Goal: Task Accomplishment & Management: Use online tool/utility

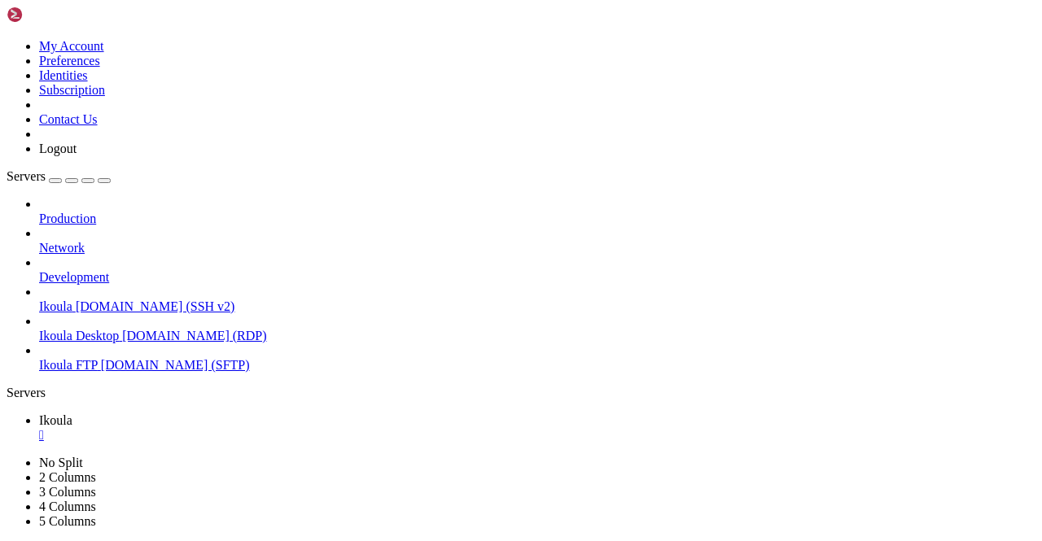
scroll to position [7, 2]
click at [98, 358] on span "Ikoula FTP" at bounding box center [68, 365] width 59 height 14
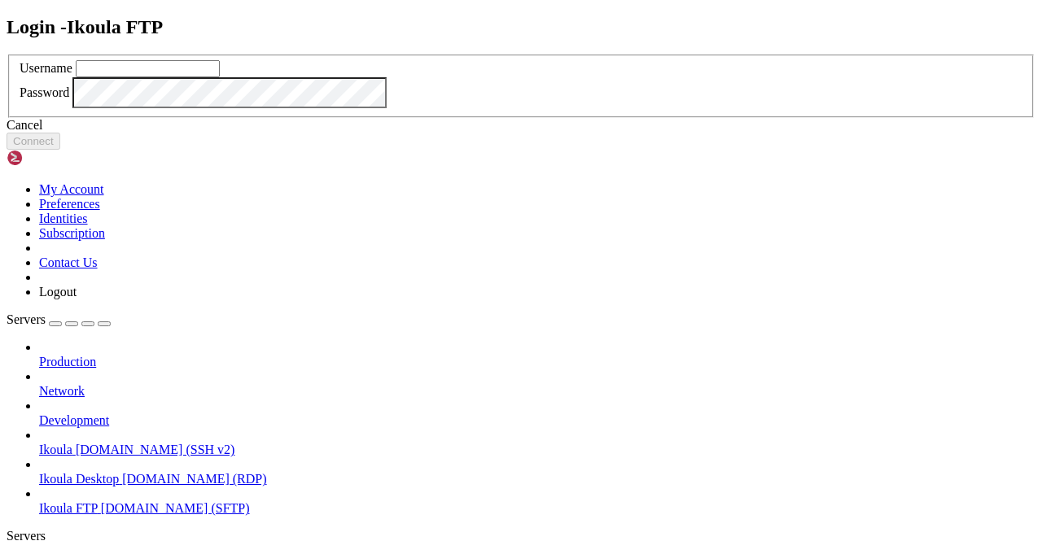
click at [220, 77] on input "text" at bounding box center [148, 68] width 144 height 17
type input "plb"
click at [60, 150] on button "Connect" at bounding box center [34, 141] width 54 height 17
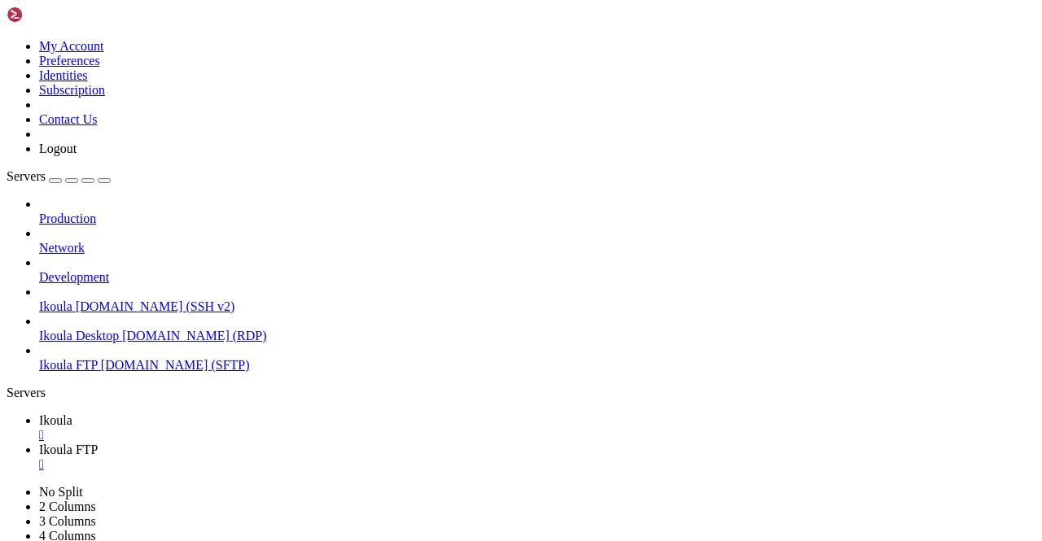
scroll to position [427, 0]
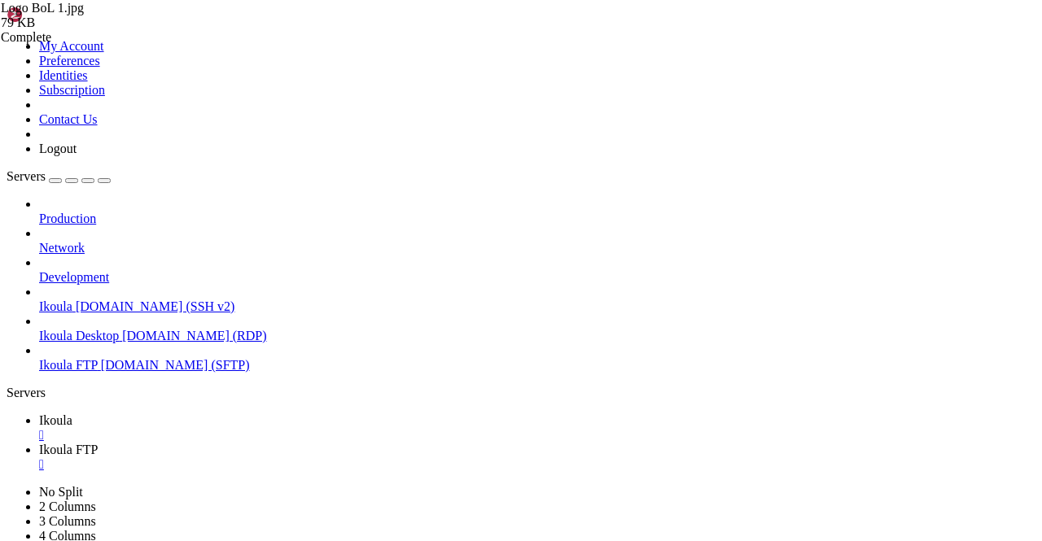
click at [72, 414] on span "Ikoula" at bounding box center [55, 421] width 33 height 14
click at [98, 443] on span "Ikoula FTP" at bounding box center [68, 450] width 59 height 14
click at [72, 414] on span "Ikoula" at bounding box center [55, 421] width 33 height 14
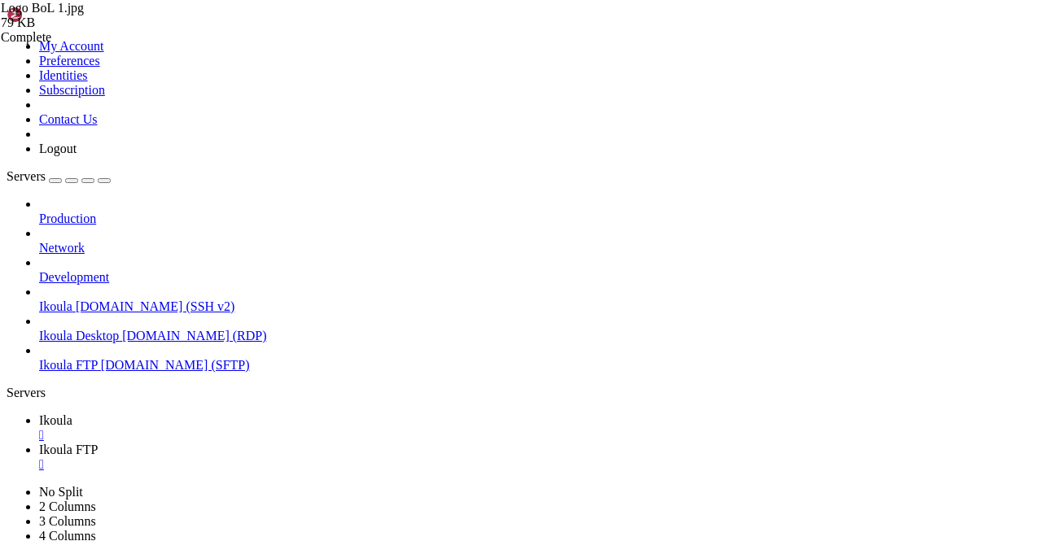
click at [98, 443] on span "Ikoula FTP" at bounding box center [68, 450] width 59 height 14
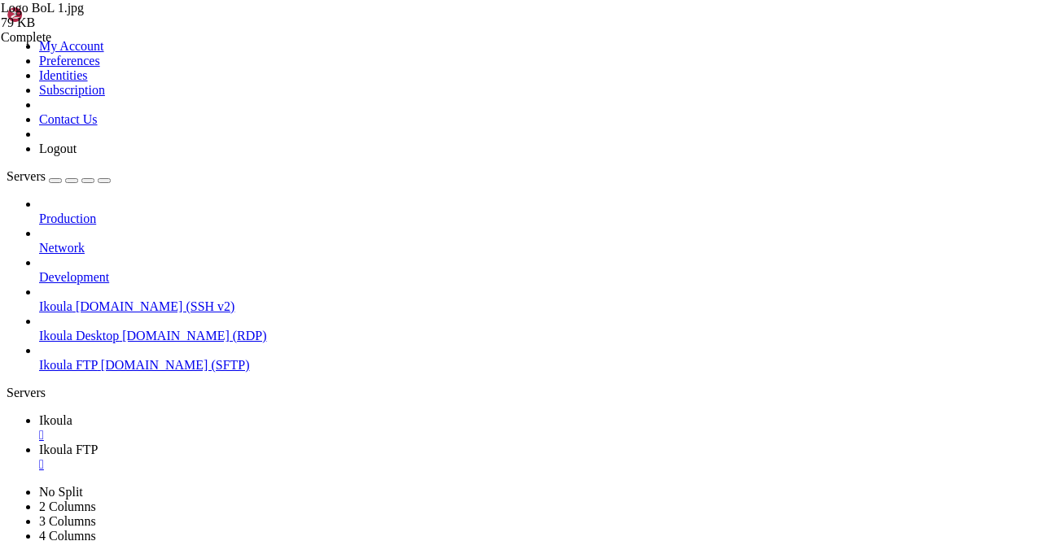
type input "/home/plb/advisor/public"
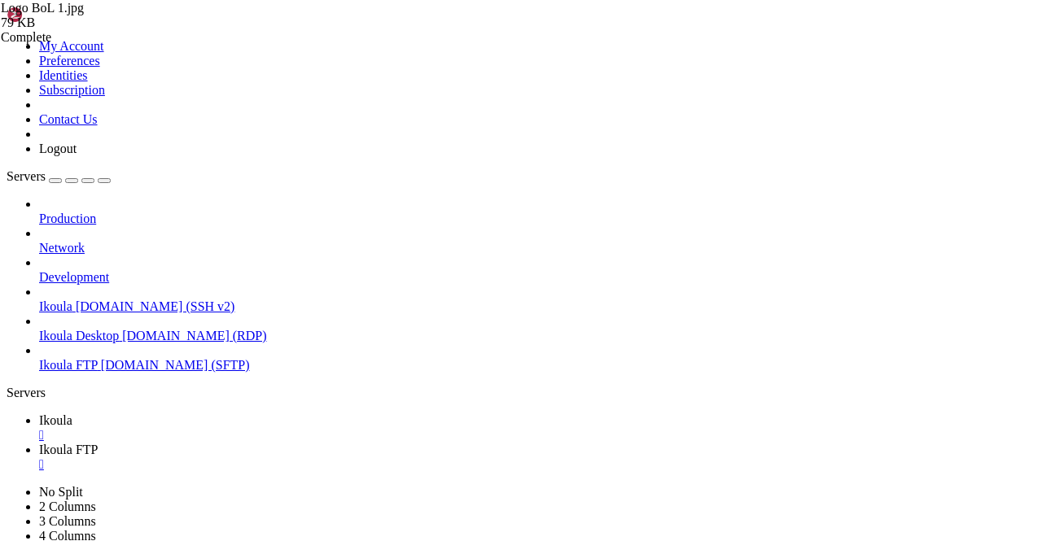
click at [72, 414] on span "Ikoula" at bounding box center [55, 421] width 33 height 14
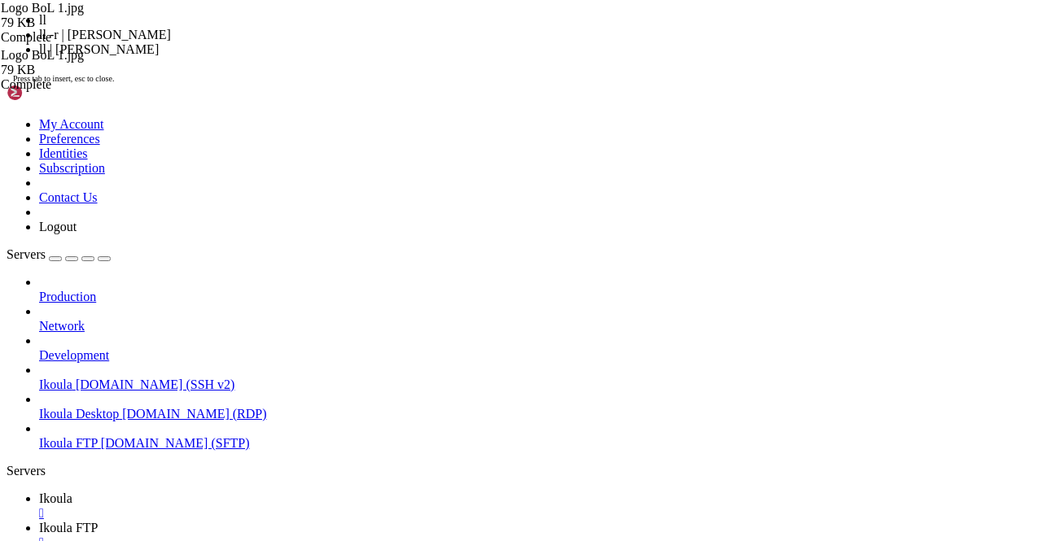
scroll to position [245145, 0]
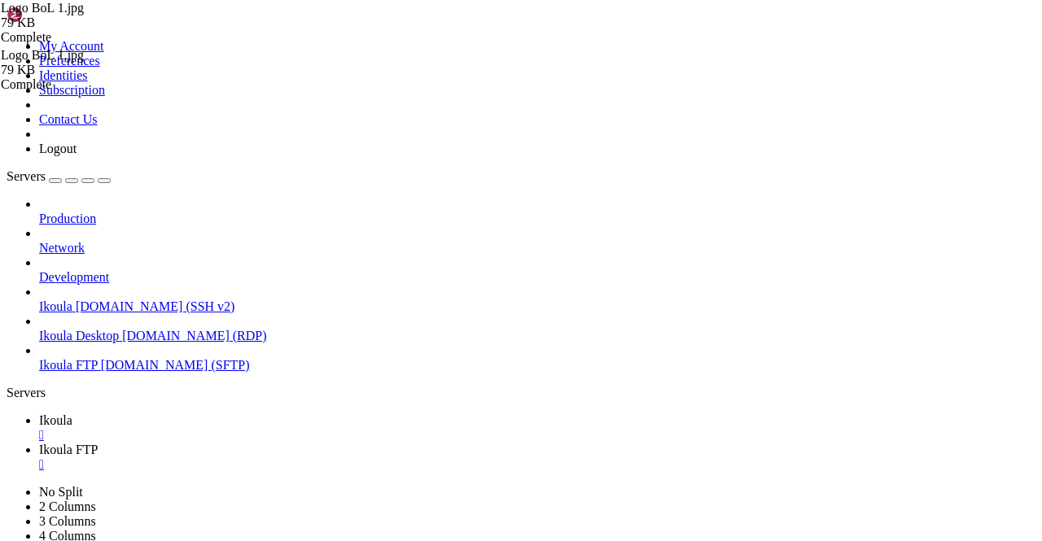
click at [98, 443] on span "Ikoula FTP" at bounding box center [68, 450] width 59 height 14
click at [72, 414] on span "Ikoula" at bounding box center [55, 421] width 33 height 14
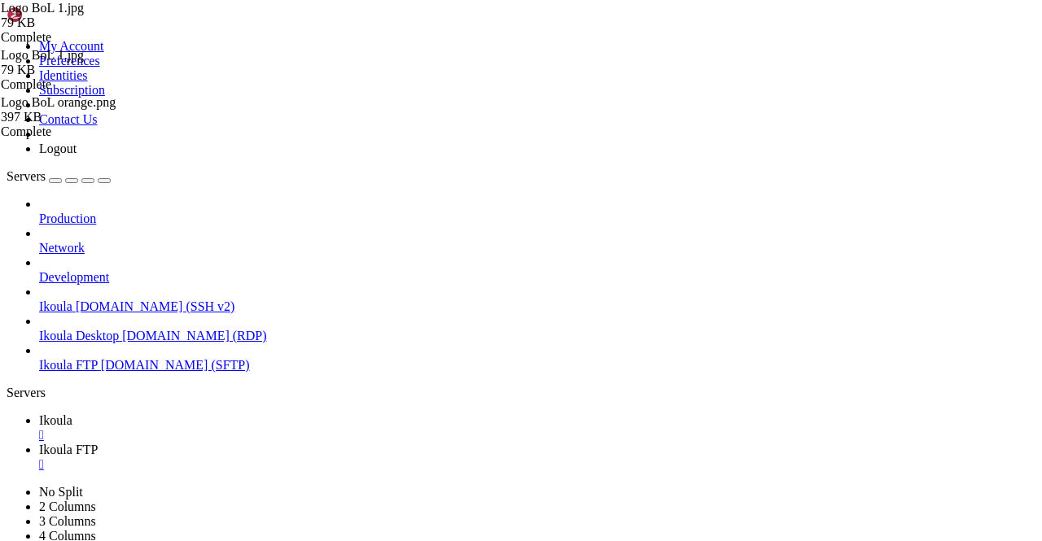
scroll to position [246308, 0]
click at [98, 443] on span "Ikoula FTP" at bounding box center [68, 450] width 59 height 14
click at [388, 458] on div "" at bounding box center [537, 465] width 997 height 15
